Goal: Register for event/course

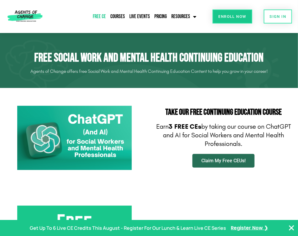
click at [208, 161] on span "Claim My Free CEUs!" at bounding box center [224, 161] width 44 height 5
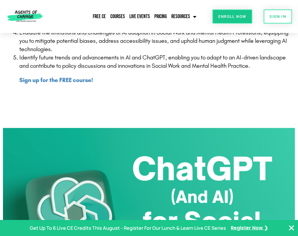
scroll to position [244, 0]
click at [77, 79] on b "Sign up for the FREE course!" at bounding box center [56, 80] width 74 height 7
